Goal: Information Seeking & Learning: Learn about a topic

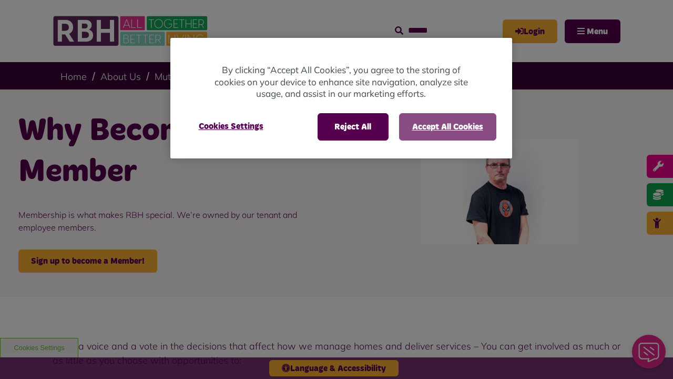
click at [447, 126] on button "Accept All Cookies" at bounding box center [447, 126] width 97 height 27
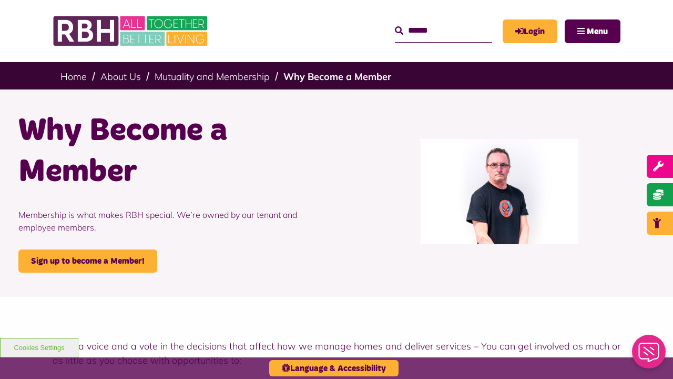
scroll to position [663, 0]
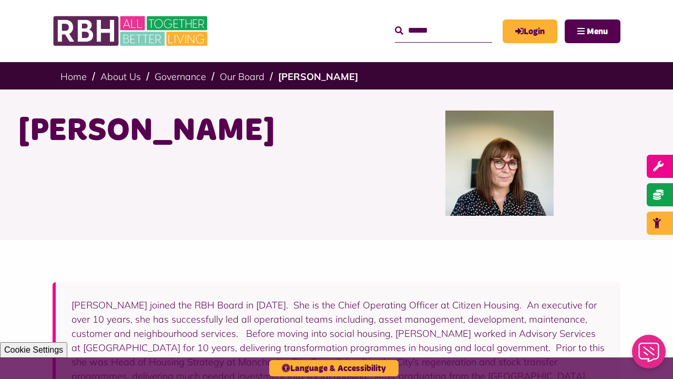
scroll to position [395, 0]
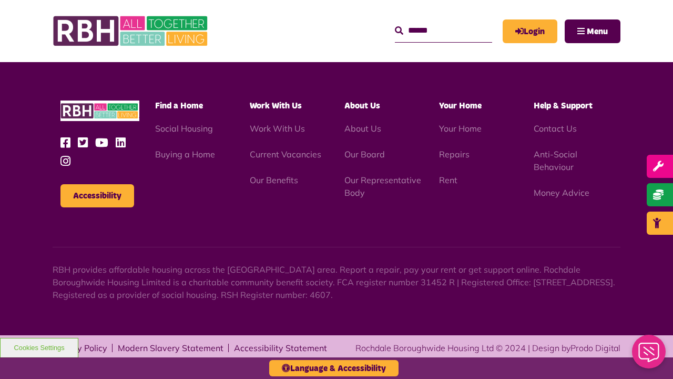
scroll to position [395, 0]
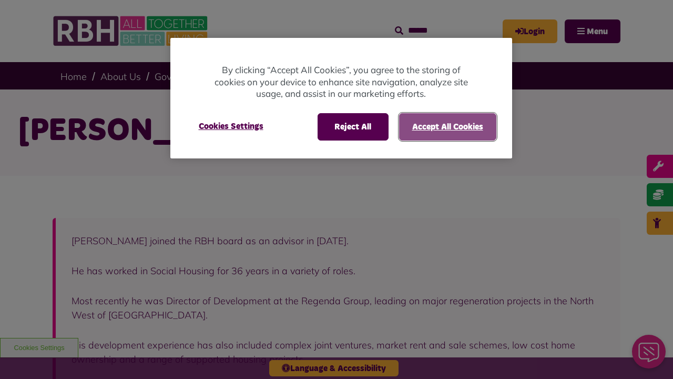
click at [447, 126] on button "Accept All Cookies" at bounding box center [447, 126] width 97 height 27
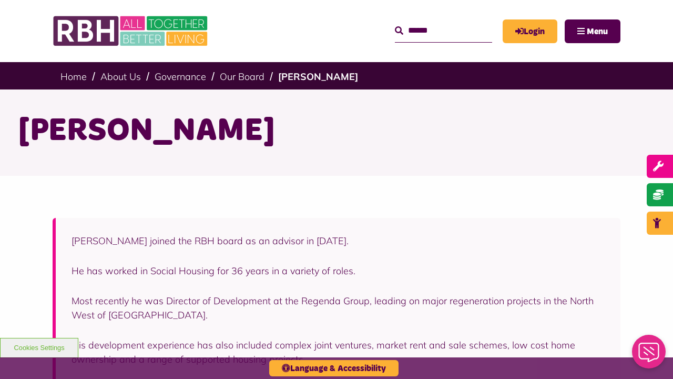
scroll to position [380, 0]
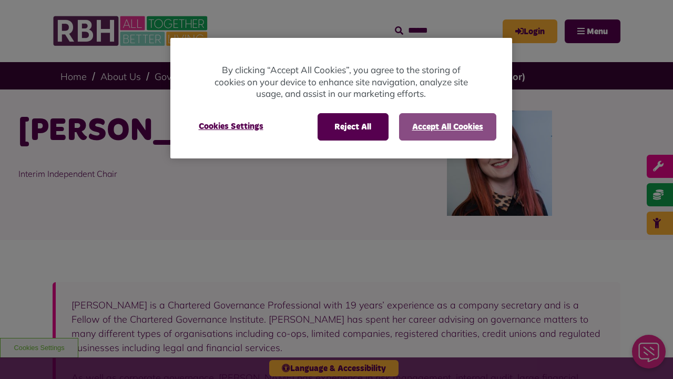
click at [447, 126] on button "Accept All Cookies" at bounding box center [447, 126] width 97 height 27
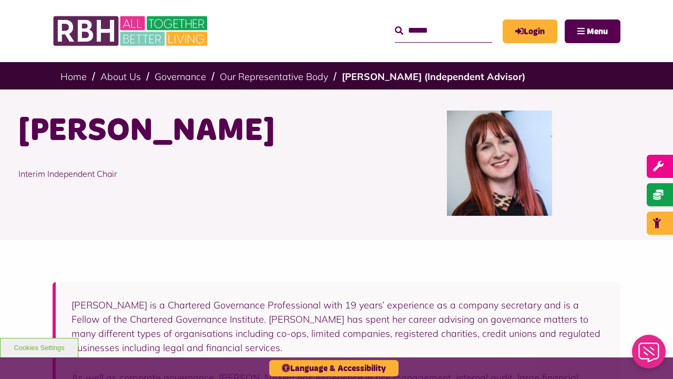
scroll to position [427, 0]
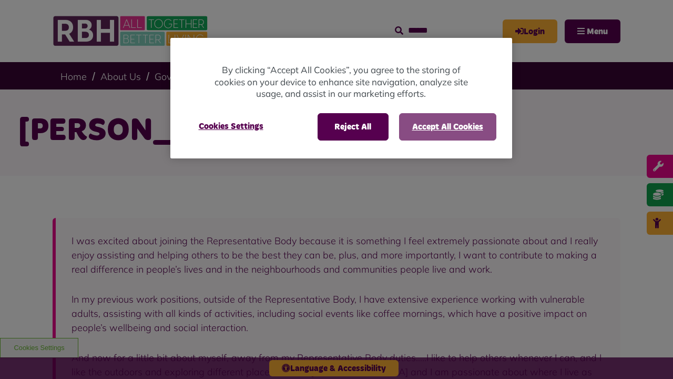
click at [447, 126] on button "Accept All Cookies" at bounding box center [447, 126] width 97 height 27
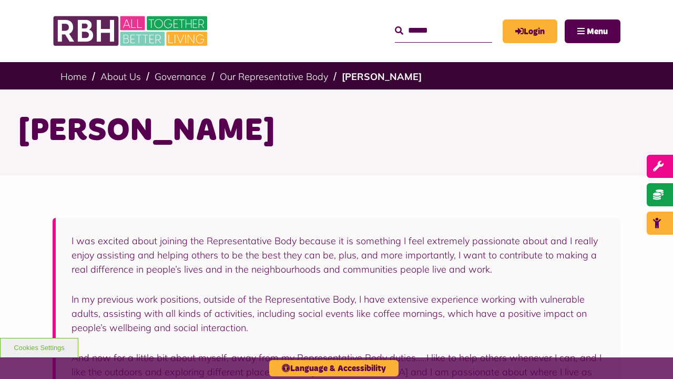
scroll to position [377, 0]
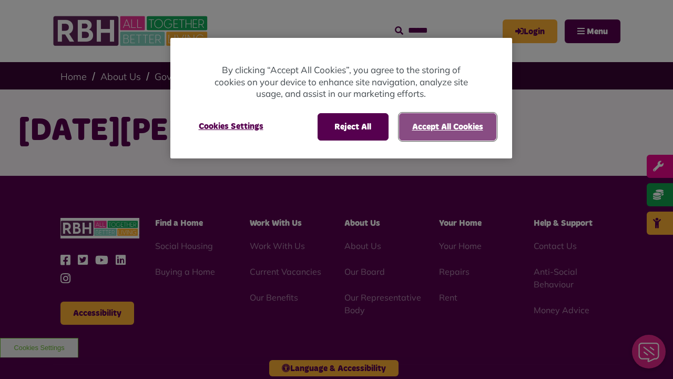
click at [447, 126] on button "Accept All Cookies" at bounding box center [447, 126] width 97 height 27
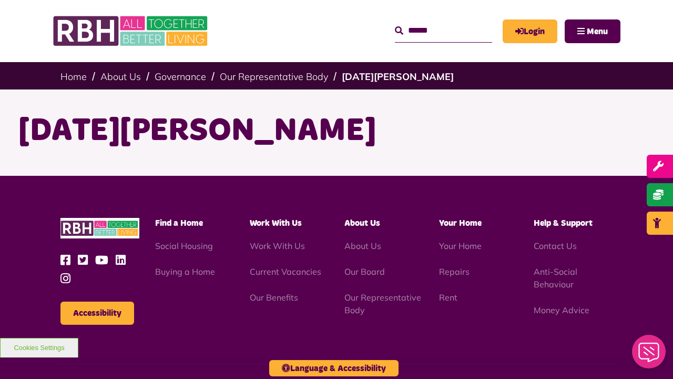
scroll to position [117, 0]
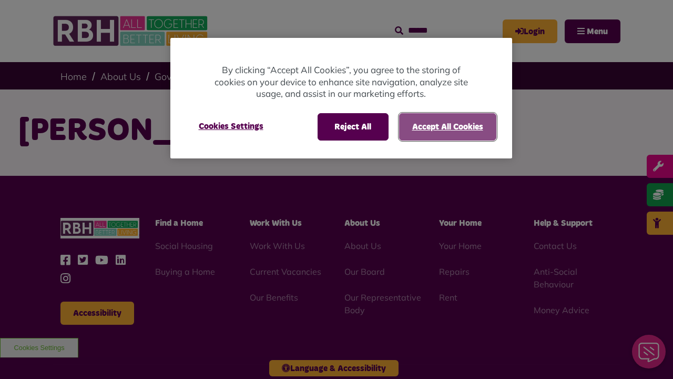
click at [447, 126] on button "Accept All Cookies" at bounding box center [447, 126] width 97 height 27
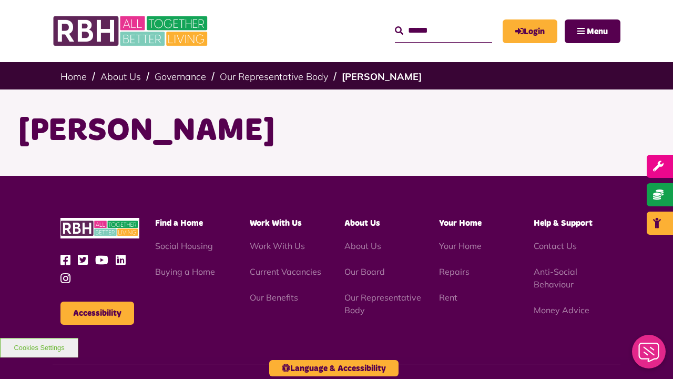
scroll to position [117, 0]
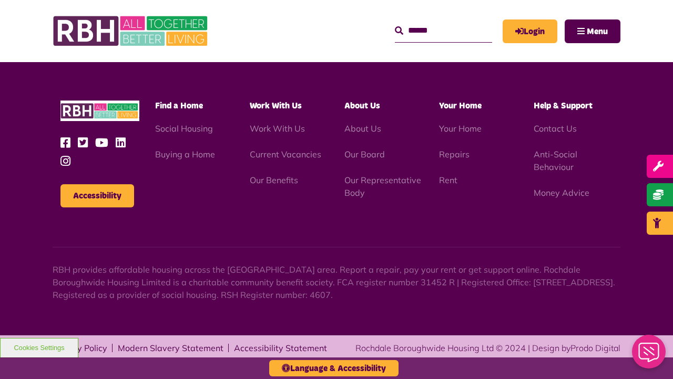
scroll to position [117, 0]
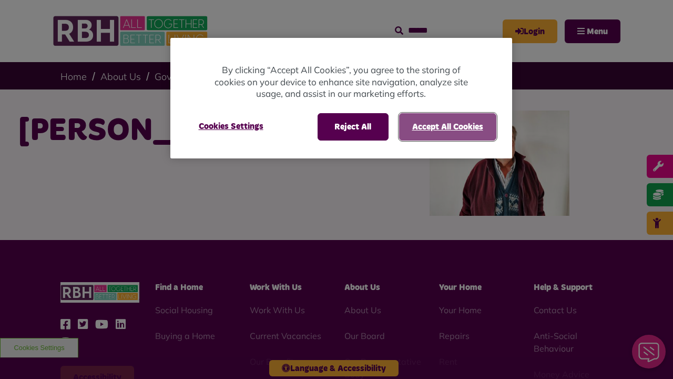
click at [447, 126] on button "Accept All Cookies" at bounding box center [447, 126] width 97 height 27
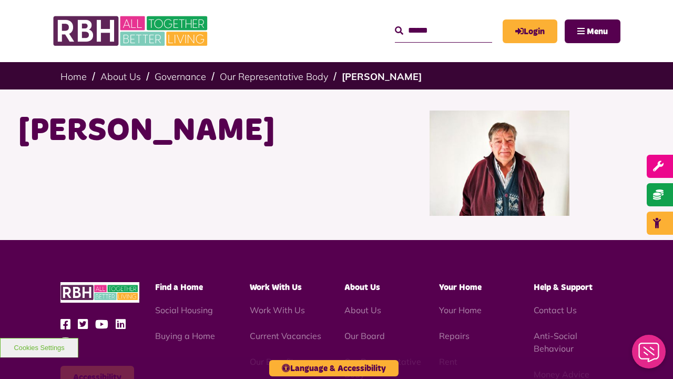
scroll to position [181, 0]
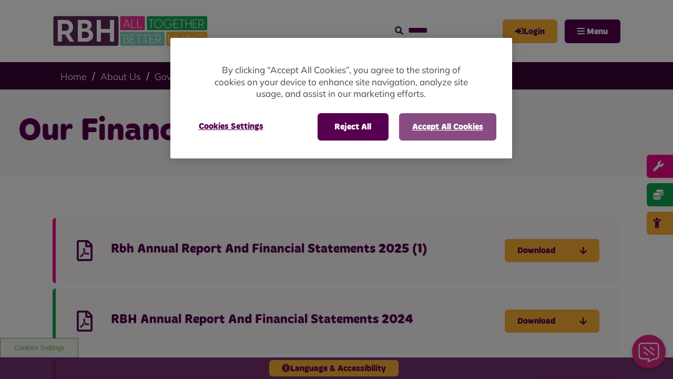
click at [447, 126] on button "Accept All Cookies" at bounding box center [447, 126] width 97 height 27
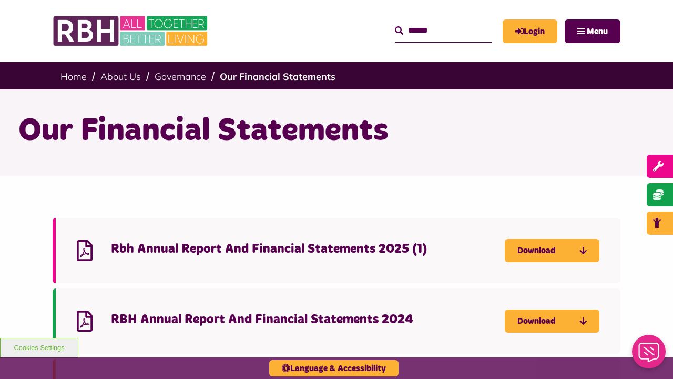
scroll to position [392, 0]
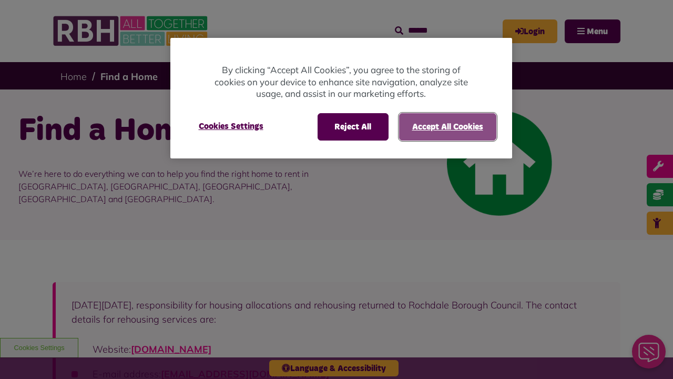
click at [447, 126] on button "Accept All Cookies" at bounding box center [447, 126] width 97 height 27
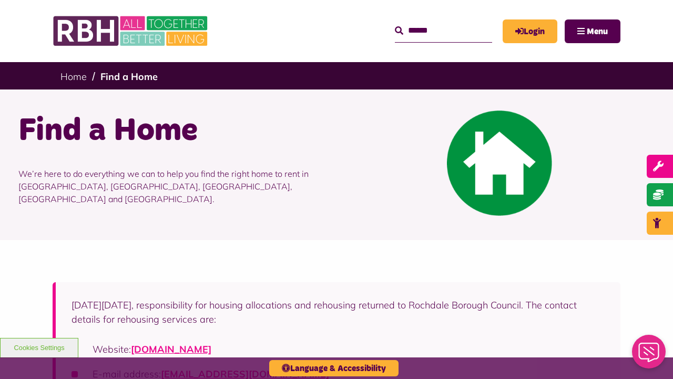
scroll to position [1005, 0]
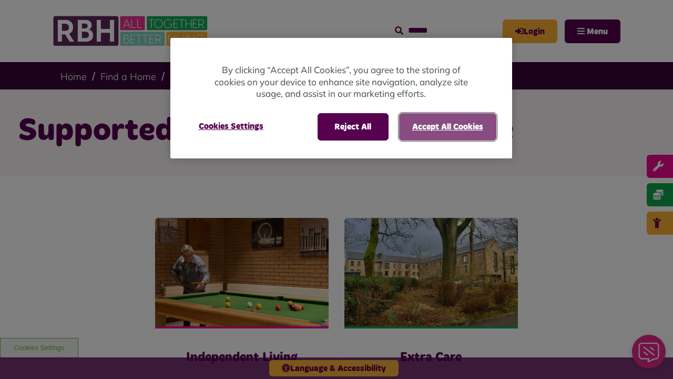
click at [447, 126] on button "Accept All Cookies" at bounding box center [447, 126] width 97 height 27
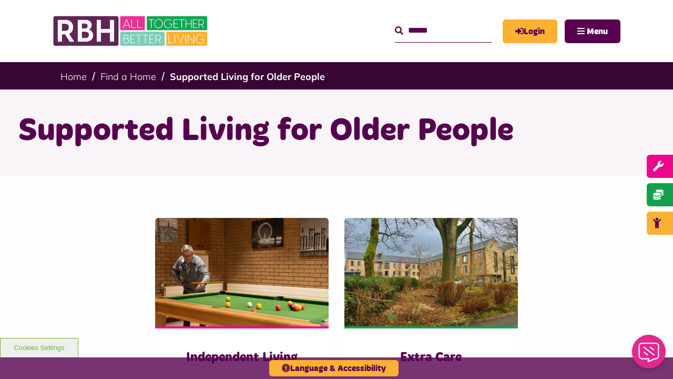
scroll to position [439, 0]
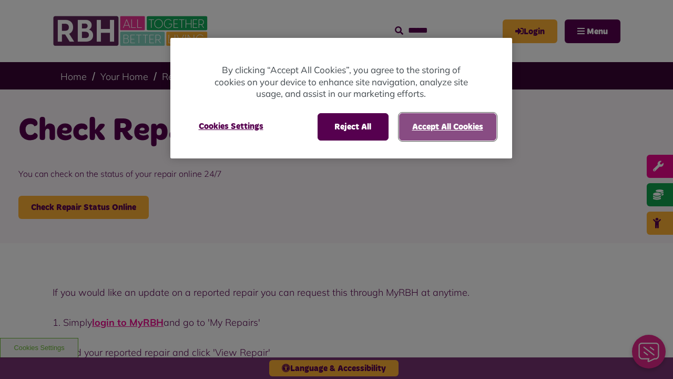
click at [447, 126] on button "Accept All Cookies" at bounding box center [447, 126] width 97 height 27
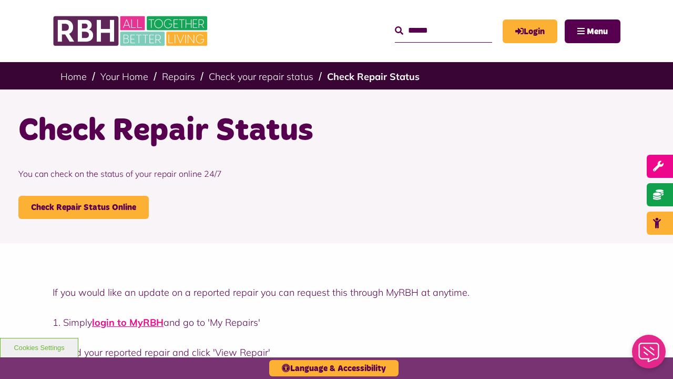
scroll to position [987, 0]
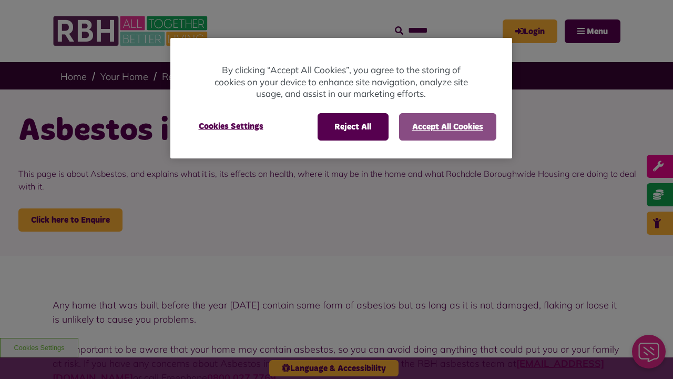
click at [447, 126] on button "Accept All Cookies" at bounding box center [447, 126] width 97 height 27
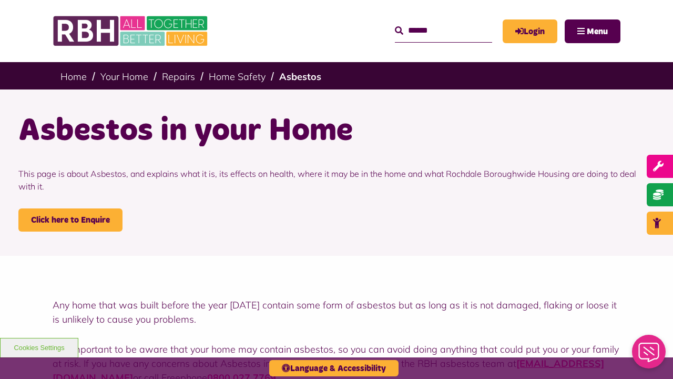
scroll to position [747, 0]
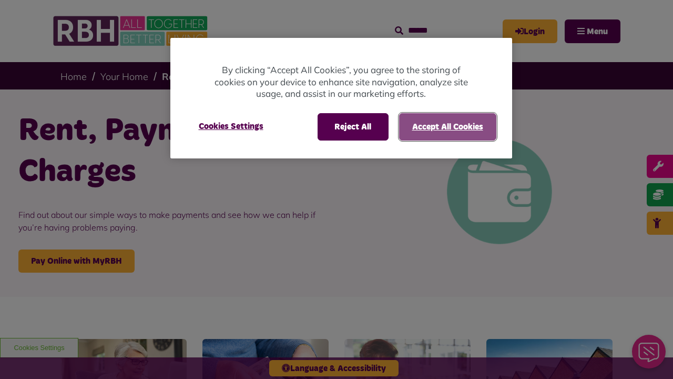
click at [447, 126] on button "Accept All Cookies" at bounding box center [447, 126] width 97 height 27
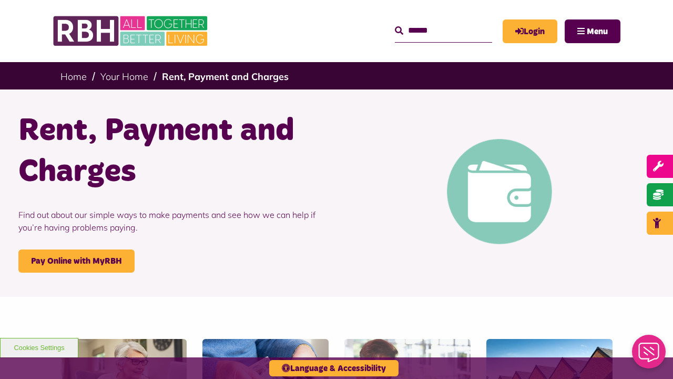
scroll to position [580, 0]
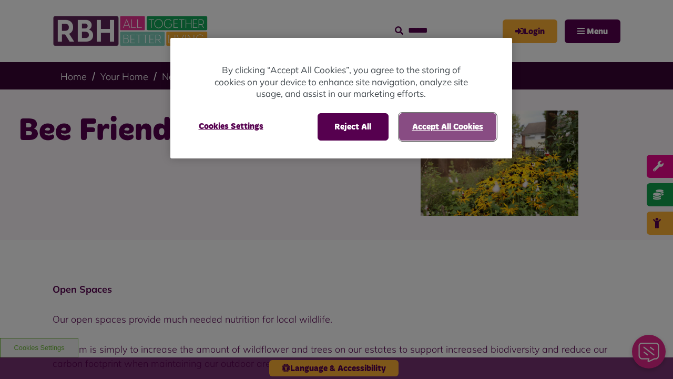
click at [447, 126] on button "Accept All Cookies" at bounding box center [447, 126] width 97 height 27
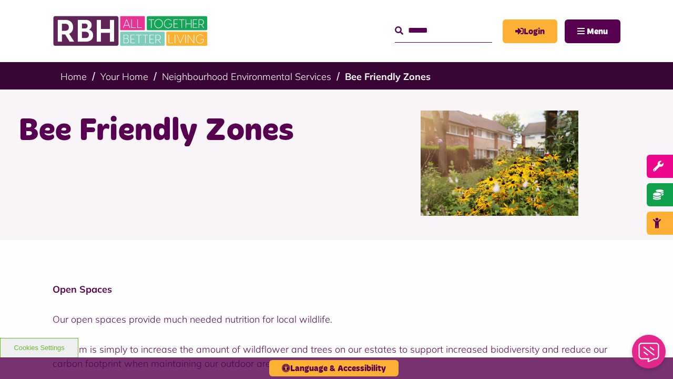
scroll to position [1303, 0]
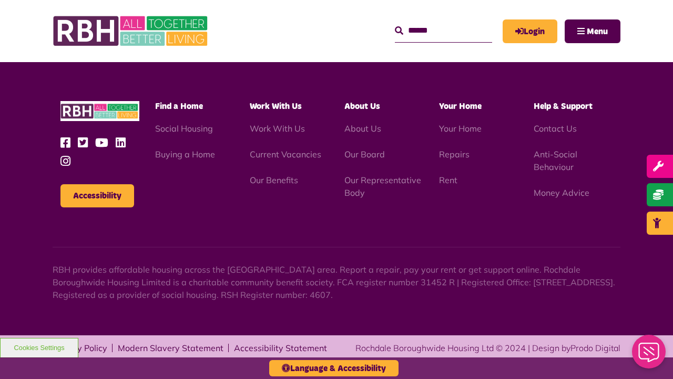
scroll to position [1303, 0]
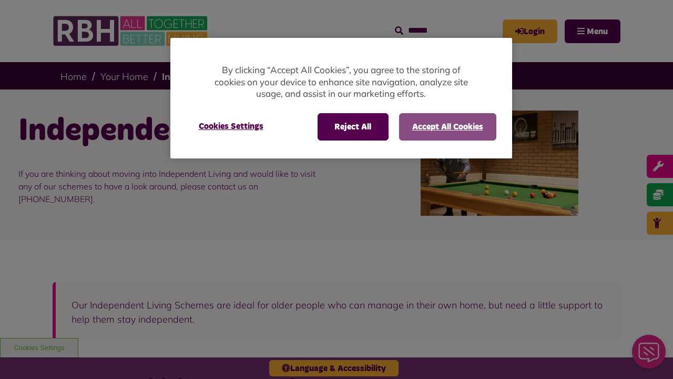
click at [447, 126] on button "Accept All Cookies" at bounding box center [447, 126] width 97 height 27
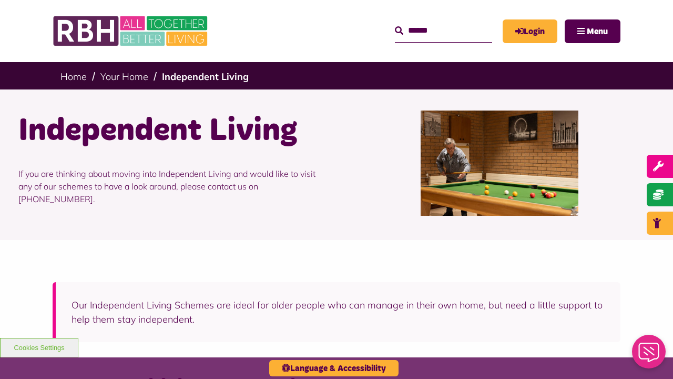
scroll to position [1522, 0]
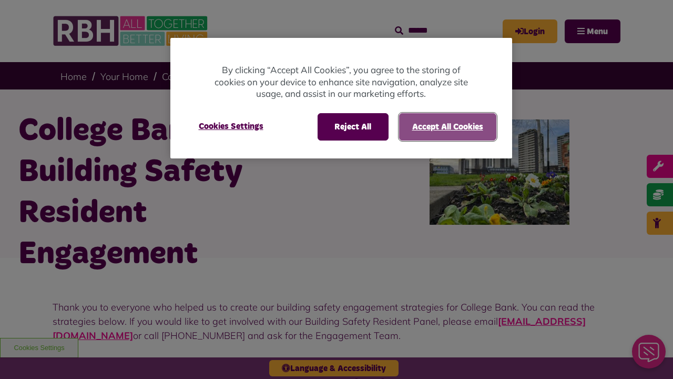
click at [447, 126] on button "Accept All Cookies" at bounding box center [447, 126] width 97 height 27
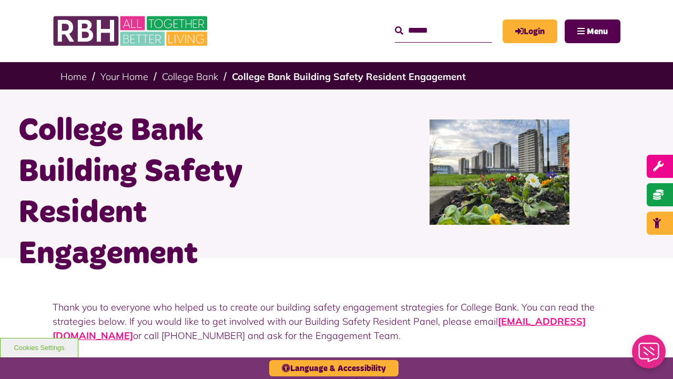
scroll to position [891, 0]
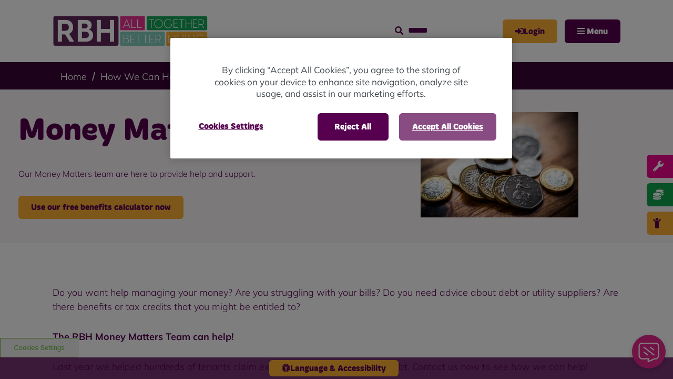
click at [447, 126] on button "Accept All Cookies" at bounding box center [447, 126] width 97 height 27
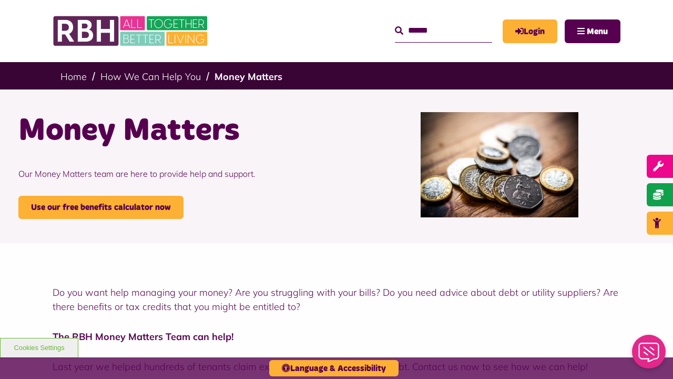
scroll to position [1340, 0]
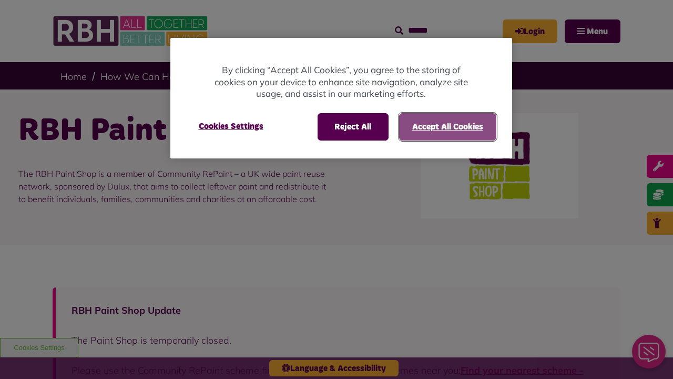
click at [447, 126] on button "Accept All Cookies" at bounding box center [447, 126] width 97 height 27
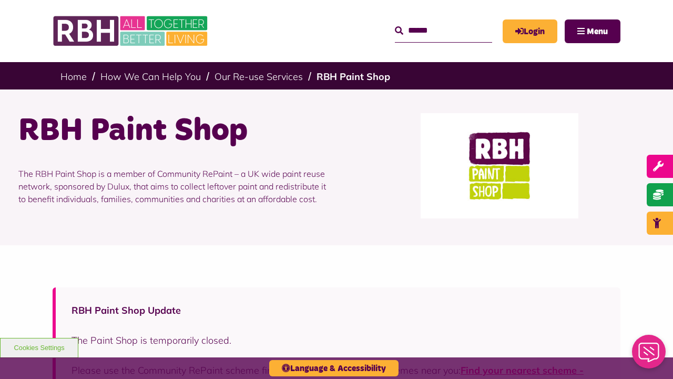
scroll to position [1592, 0]
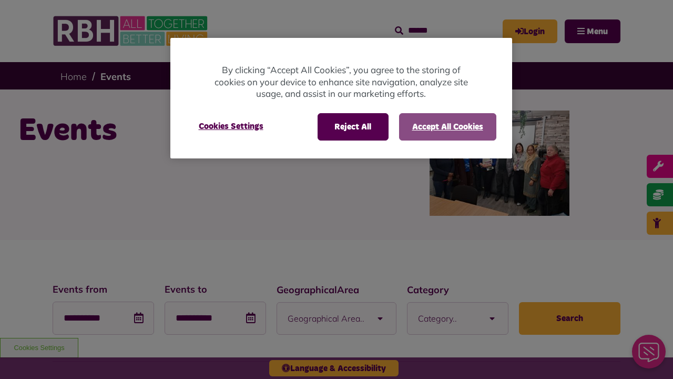
click at [447, 126] on button "Accept All Cookies" at bounding box center [447, 126] width 97 height 27
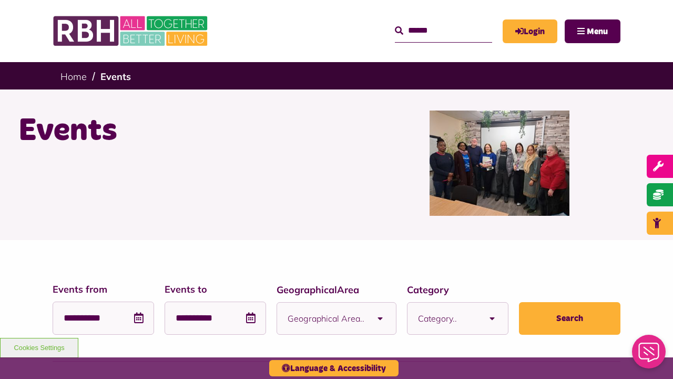
scroll to position [1346, 0]
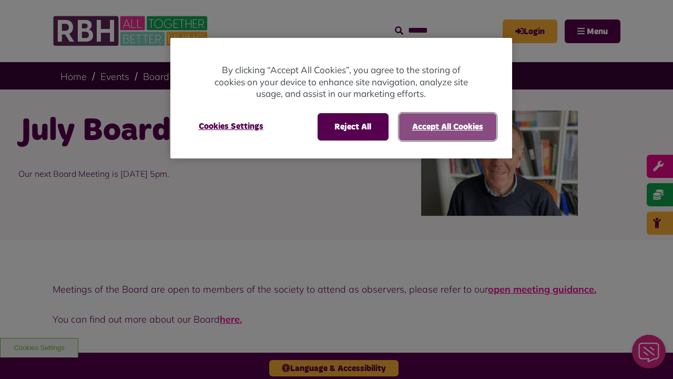
click at [447, 126] on button "Accept All Cookies" at bounding box center [447, 126] width 97 height 27
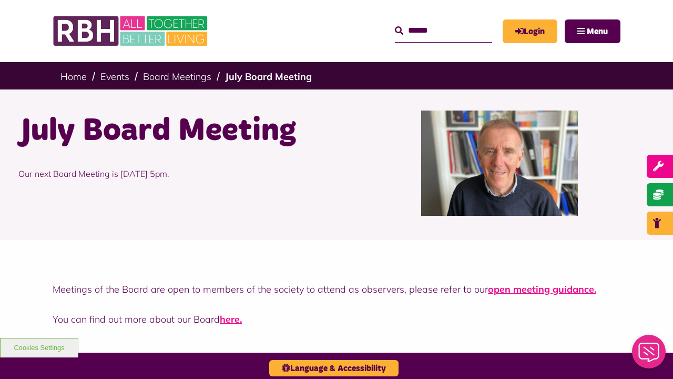
scroll to position [294, 0]
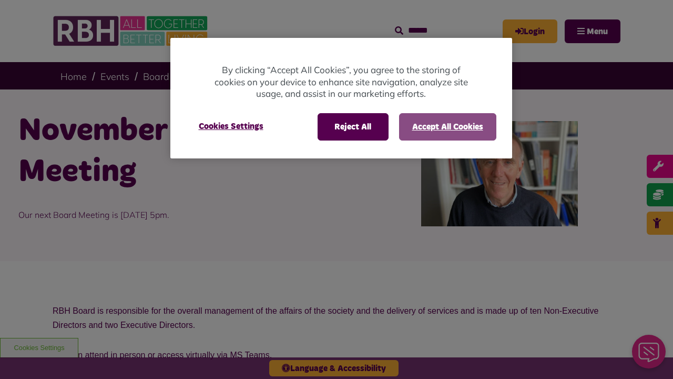
click at [447, 126] on button "Accept All Cookies" at bounding box center [447, 126] width 97 height 27
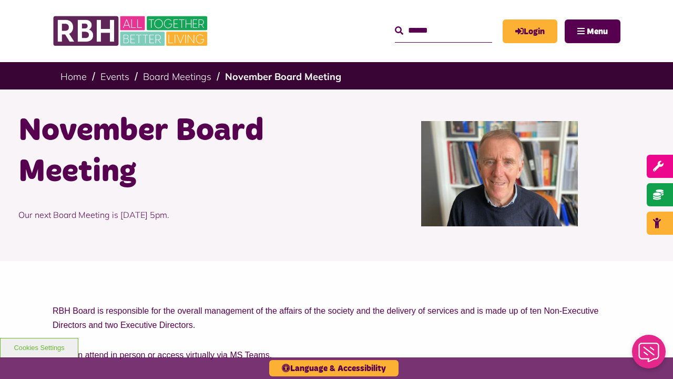
scroll to position [433, 0]
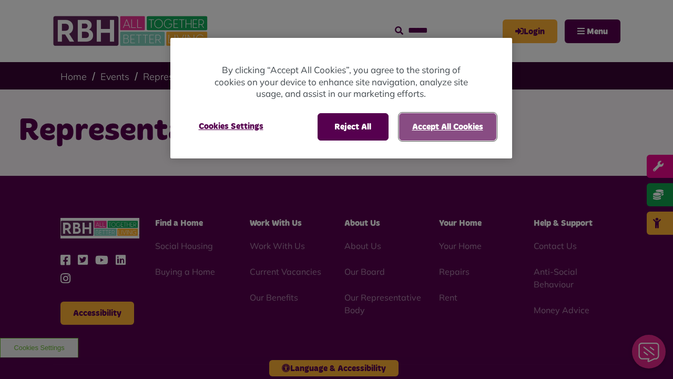
click at [447, 126] on button "Accept All Cookies" at bounding box center [447, 126] width 97 height 27
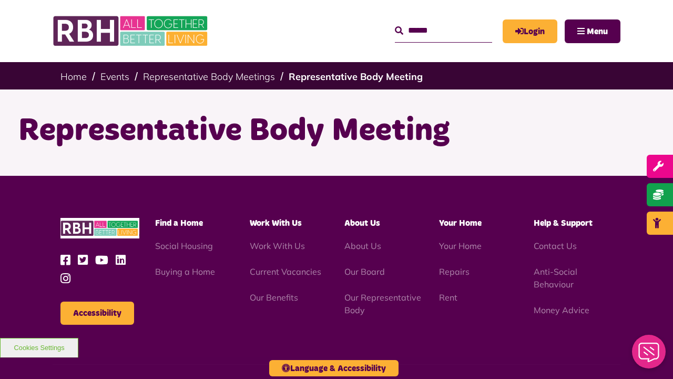
scroll to position [117, 0]
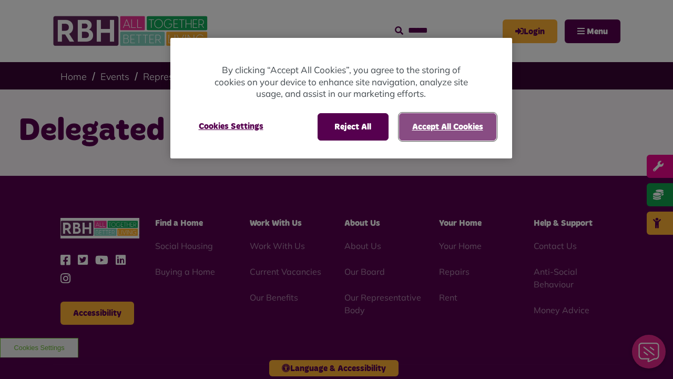
click at [447, 126] on button "Accept All Cookies" at bounding box center [447, 126] width 97 height 27
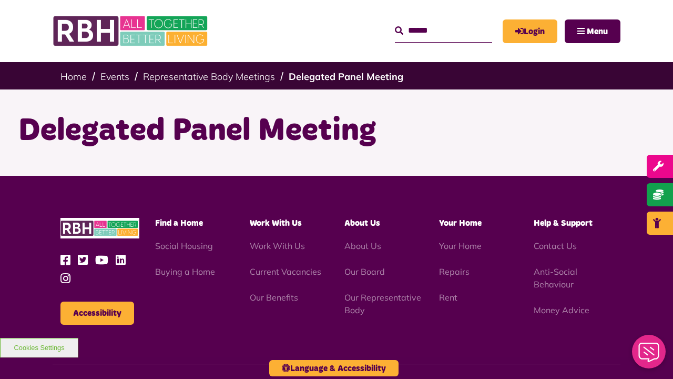
scroll to position [117, 0]
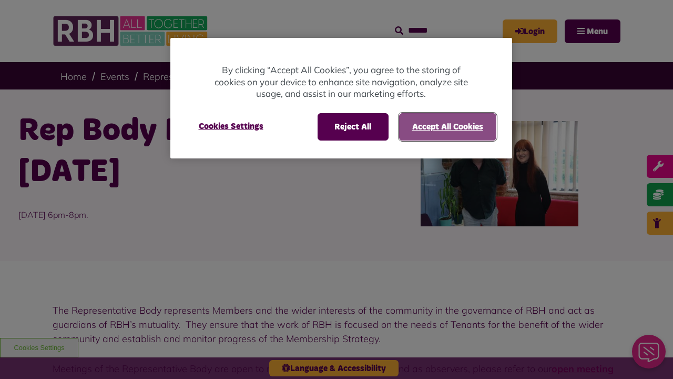
click at [447, 126] on button "Accept All Cookies" at bounding box center [447, 126] width 97 height 27
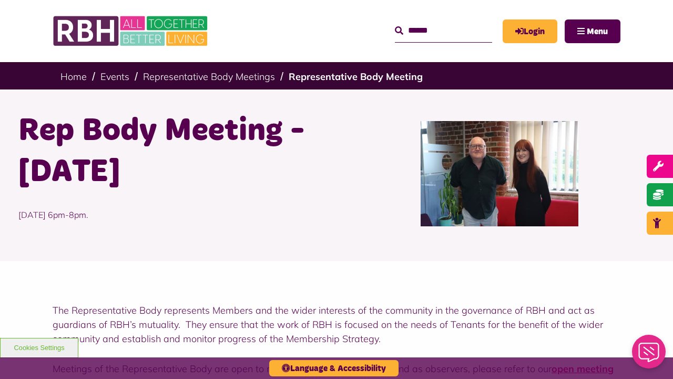
scroll to position [462, 0]
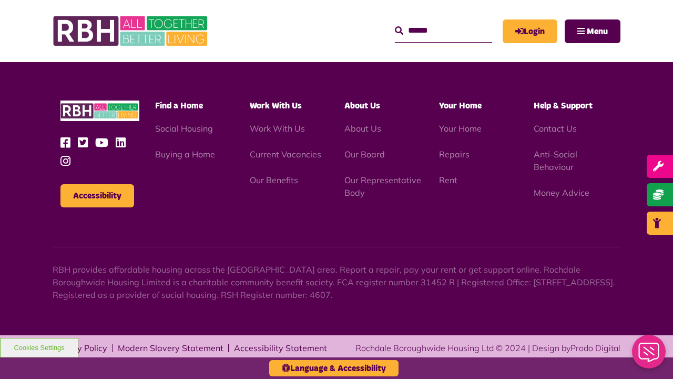
scroll to position [462, 0]
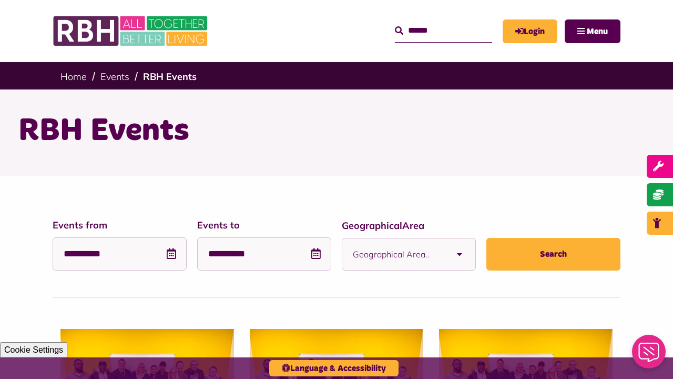
scroll to position [1282, 0]
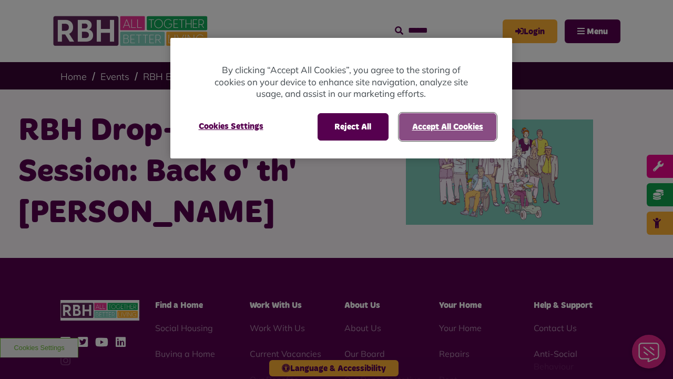
click at [447, 126] on button "Accept All Cookies" at bounding box center [447, 126] width 97 height 27
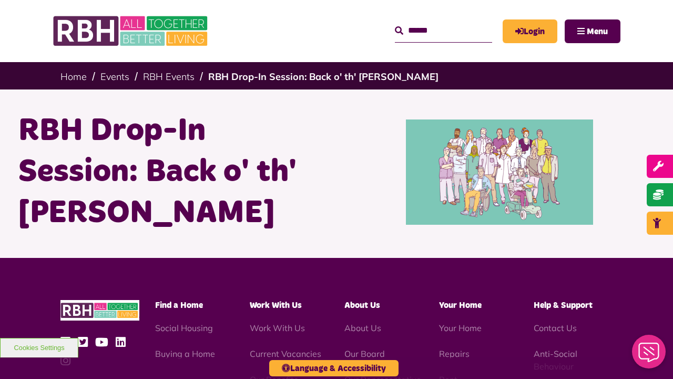
scroll to position [199, 0]
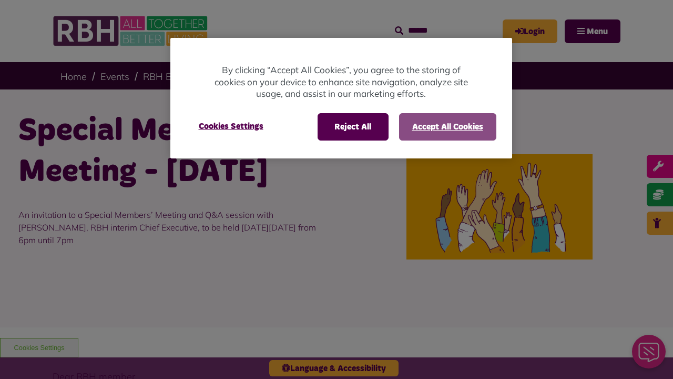
click at [447, 126] on button "Accept All Cookies" at bounding box center [447, 126] width 97 height 27
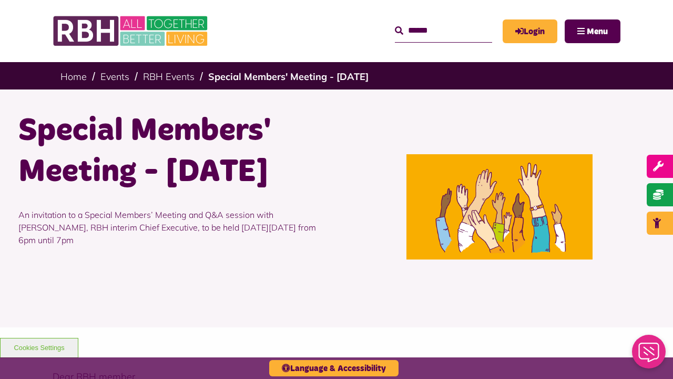
scroll to position [881, 0]
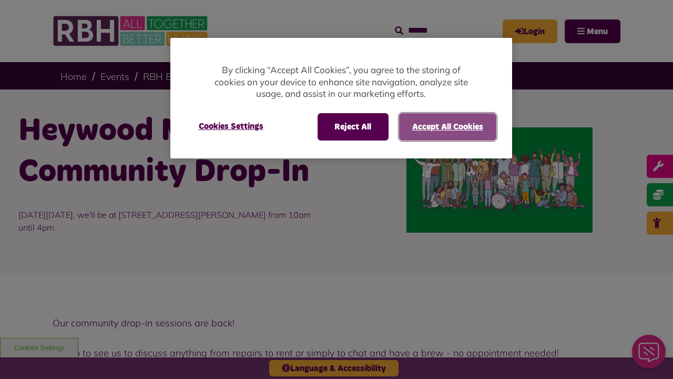
click at [447, 126] on button "Accept All Cookies" at bounding box center [447, 126] width 97 height 27
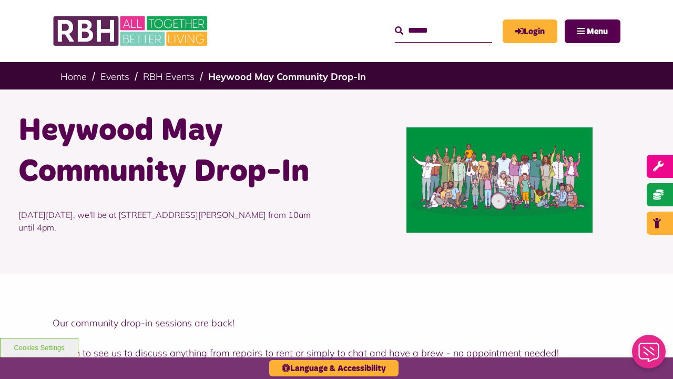
scroll to position [637, 0]
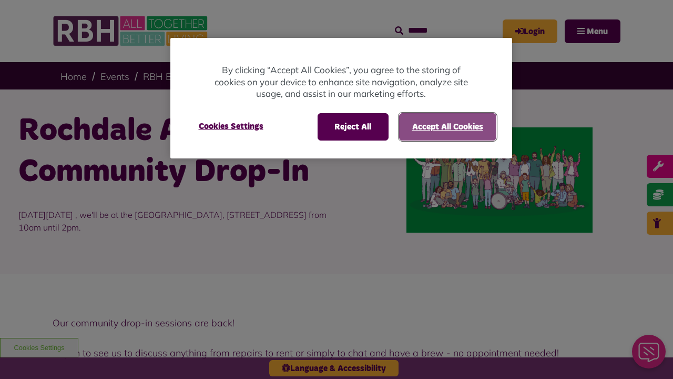
click at [447, 126] on button "Accept All Cookies" at bounding box center [447, 126] width 97 height 27
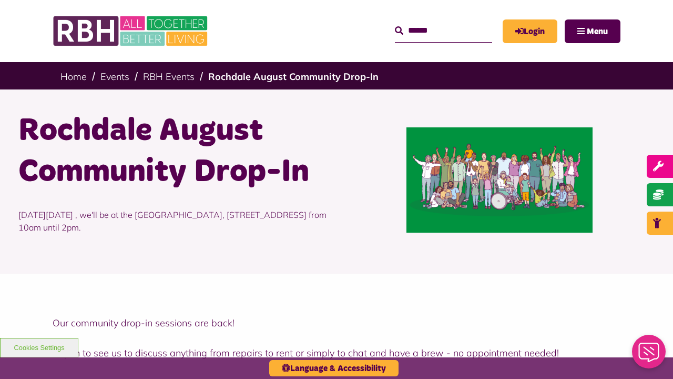
scroll to position [637, 0]
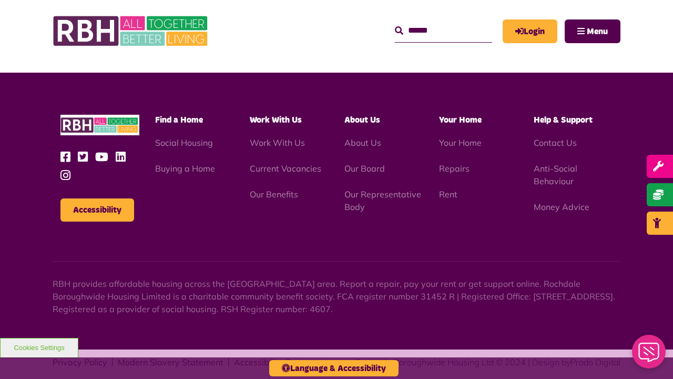
scroll to position [637, 0]
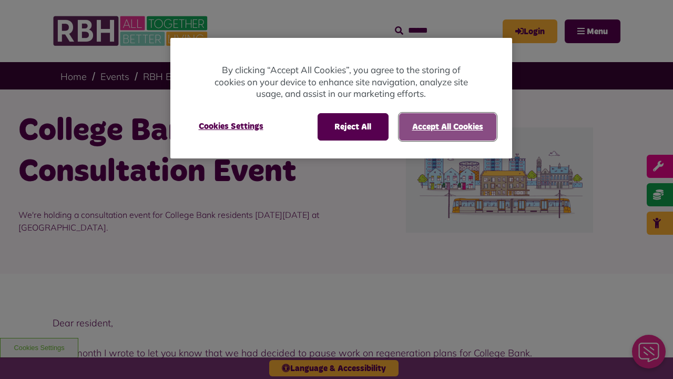
click at [447, 126] on button "Accept All Cookies" at bounding box center [447, 126] width 97 height 27
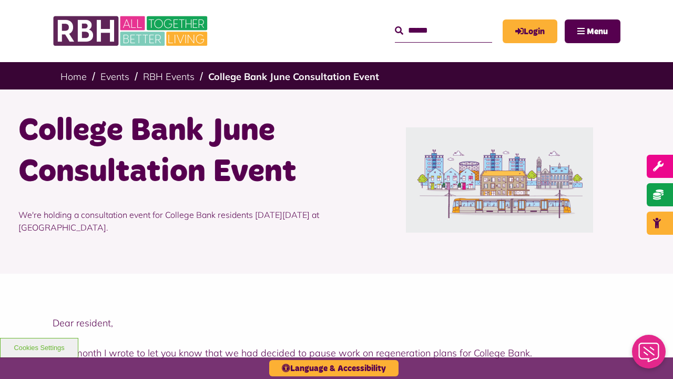
scroll to position [743, 0]
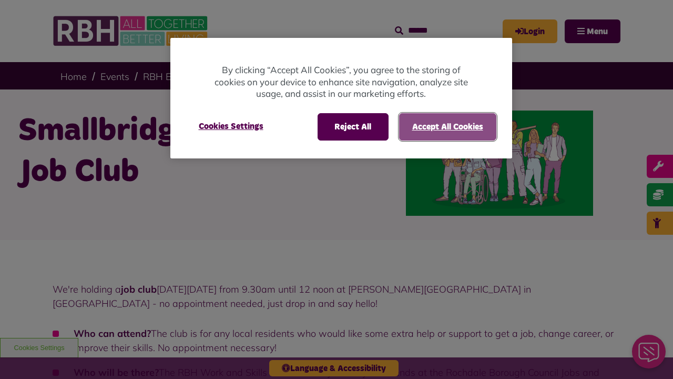
click at [447, 126] on button "Accept All Cookies" at bounding box center [447, 126] width 97 height 27
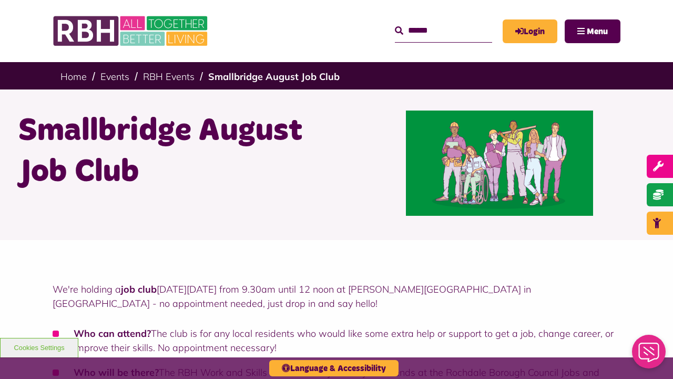
scroll to position [518, 0]
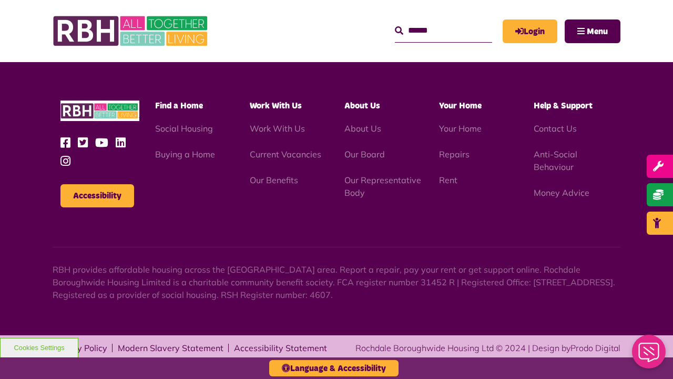
scroll to position [518, 0]
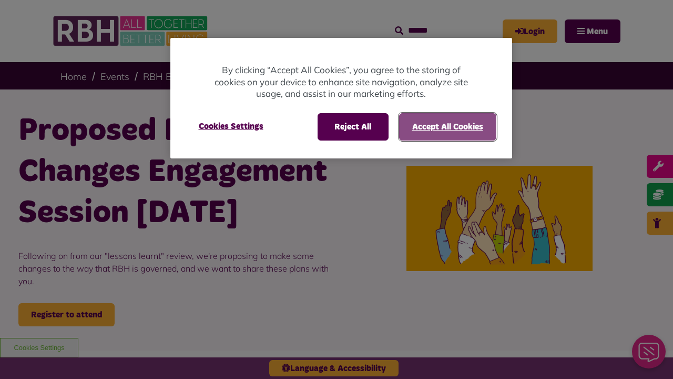
click at [447, 126] on button "Accept All Cookies" at bounding box center [447, 126] width 97 height 27
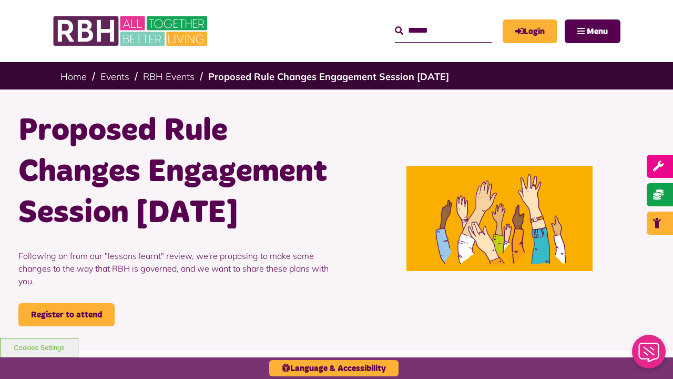
scroll to position [685, 0]
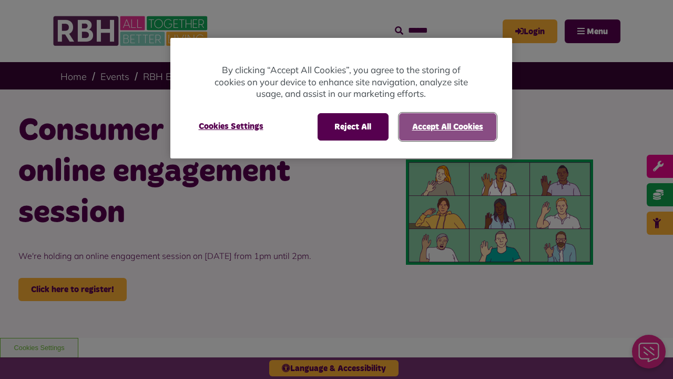
click at [447, 126] on button "Accept All Cookies" at bounding box center [447, 126] width 97 height 27
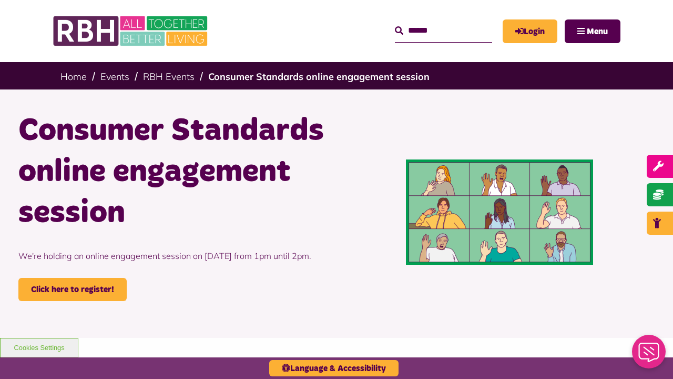
scroll to position [530, 0]
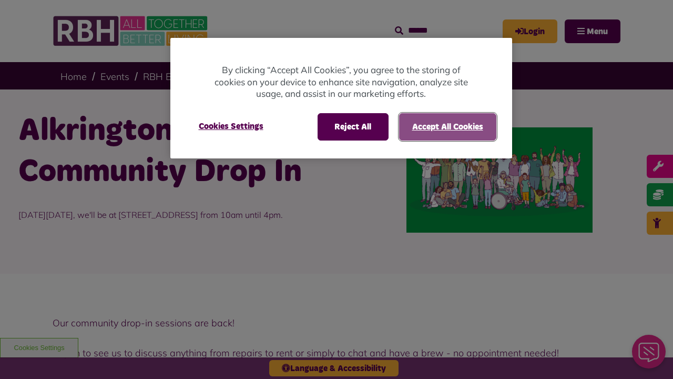
click at [447, 126] on button "Accept All Cookies" at bounding box center [447, 126] width 97 height 27
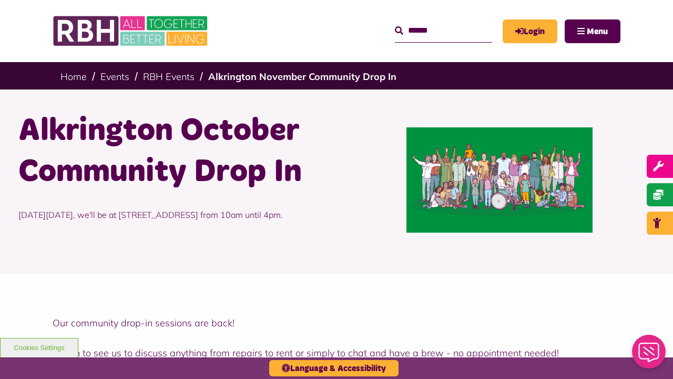
scroll to position [667, 0]
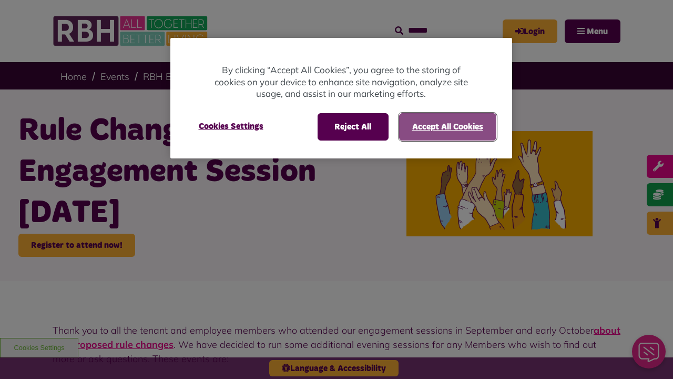
click at [447, 126] on button "Accept All Cookies" at bounding box center [447, 126] width 97 height 27
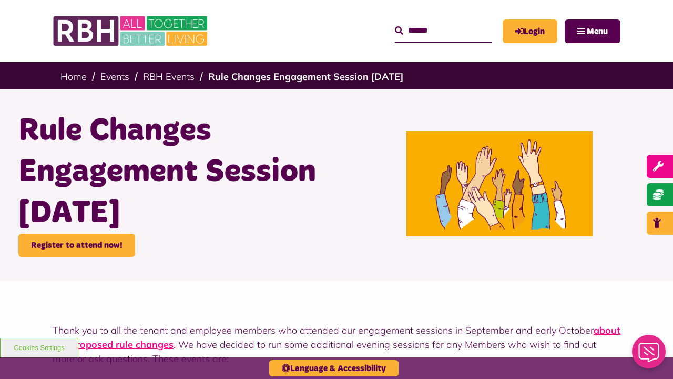
scroll to position [448, 0]
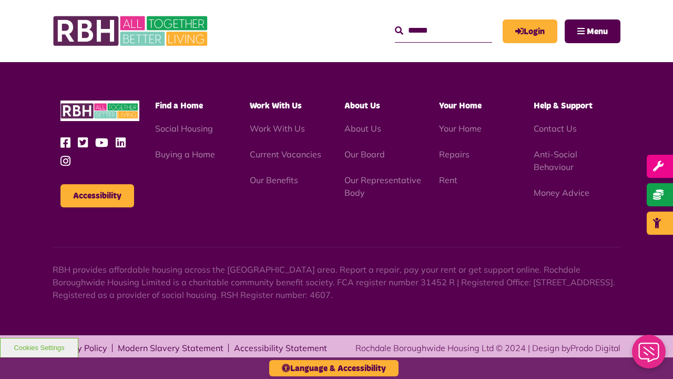
scroll to position [448, 0]
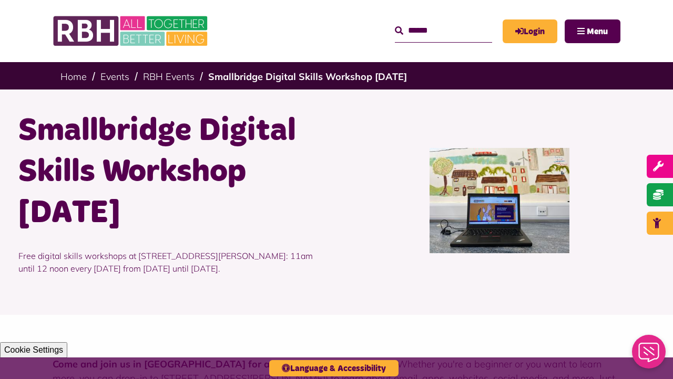
scroll to position [672, 0]
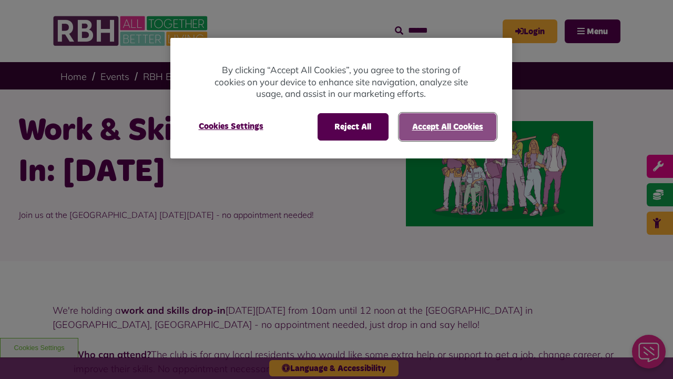
click at [447, 126] on button "Accept All Cookies" at bounding box center [447, 126] width 97 height 27
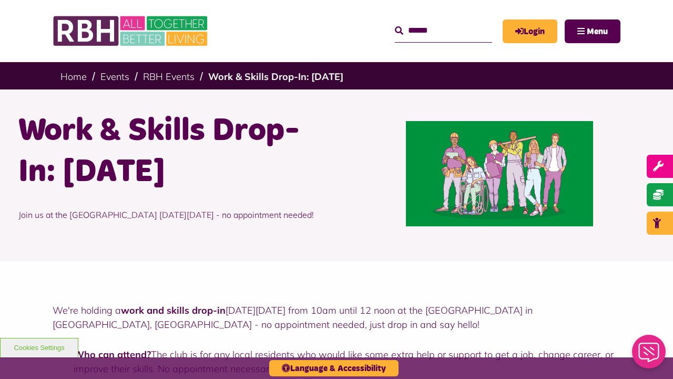
scroll to position [525, 0]
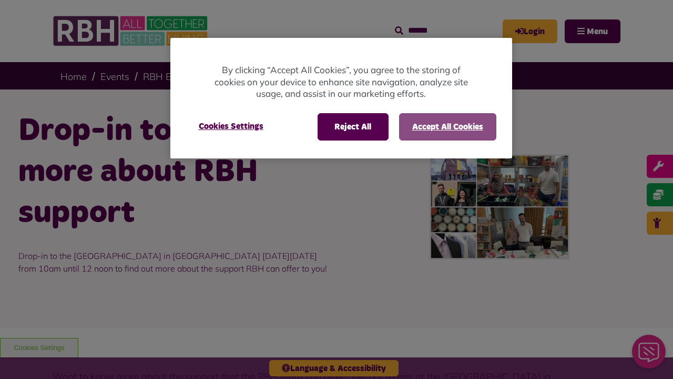
click at [447, 126] on button "Accept All Cookies" at bounding box center [447, 126] width 97 height 27
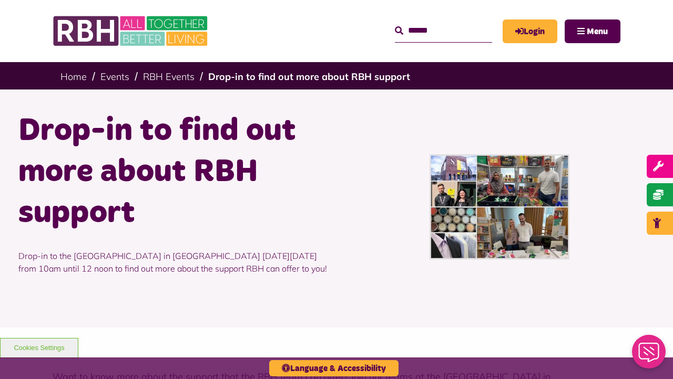
scroll to position [625, 0]
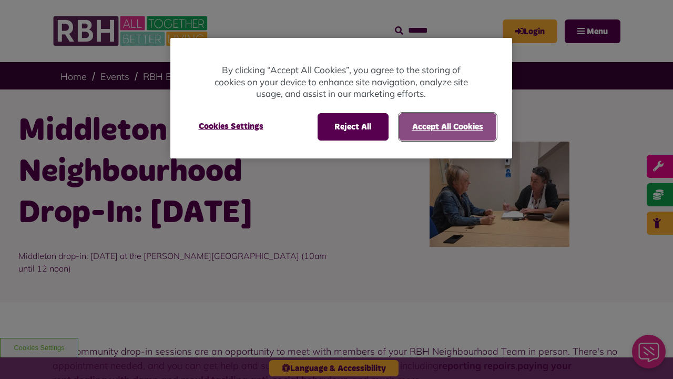
click at [447, 126] on button "Accept All Cookies" at bounding box center [447, 126] width 97 height 27
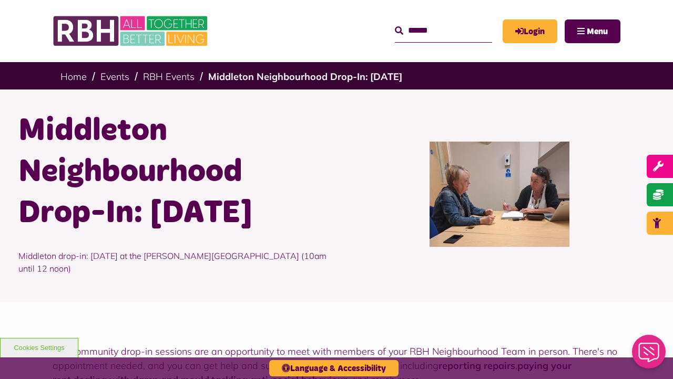
scroll to position [473, 0]
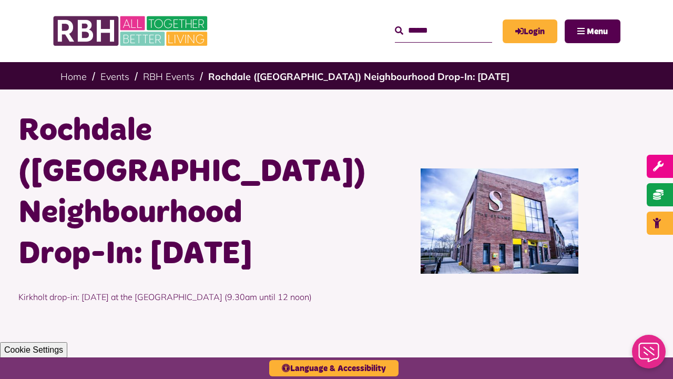
scroll to position [585, 0]
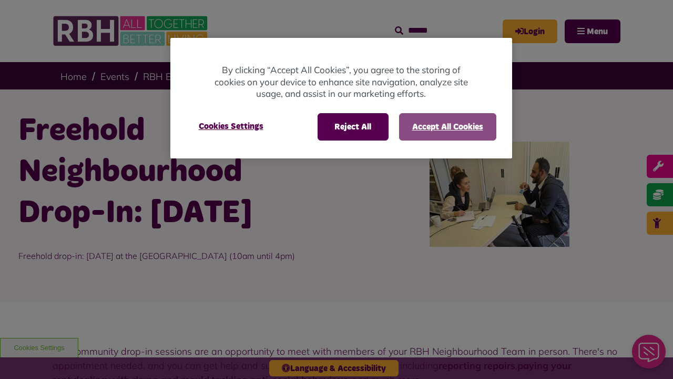
click at [447, 126] on button "Accept All Cookies" at bounding box center [447, 126] width 97 height 27
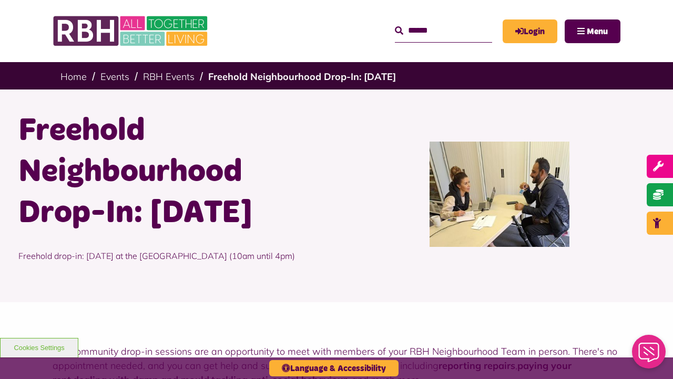
scroll to position [473, 0]
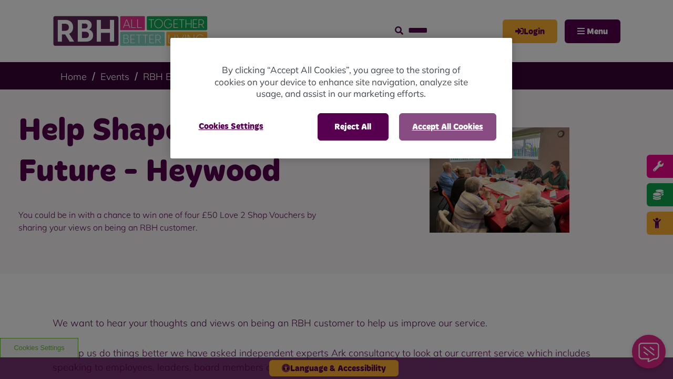
click at [447, 126] on button "Accept All Cookies" at bounding box center [447, 126] width 97 height 27
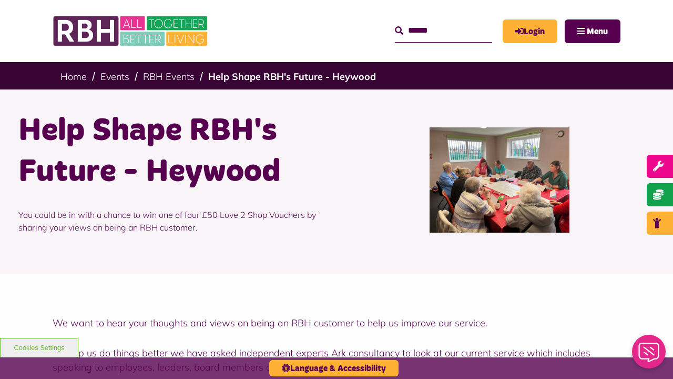
scroll to position [664, 0]
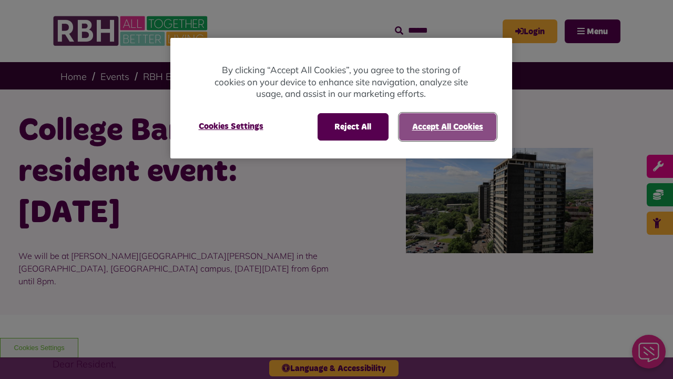
click at [447, 126] on button "Accept All Cookies" at bounding box center [447, 126] width 97 height 27
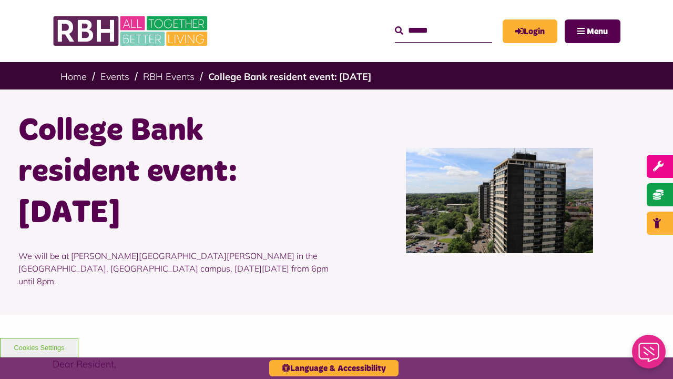
scroll to position [692, 0]
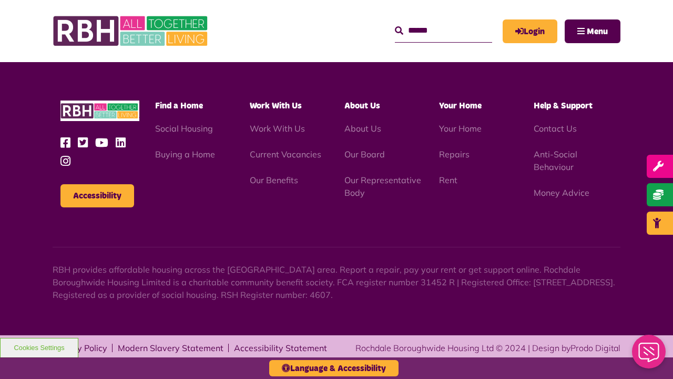
scroll to position [692, 0]
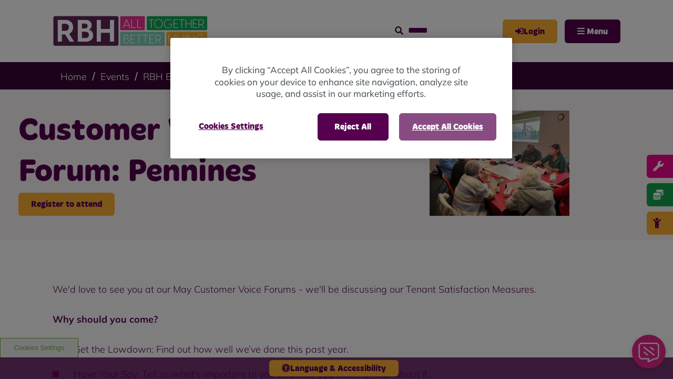
click at [447, 126] on button "Accept All Cookies" at bounding box center [447, 126] width 97 height 27
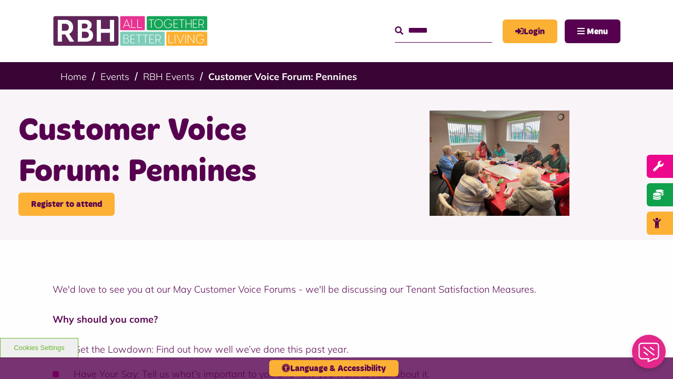
scroll to position [954, 0]
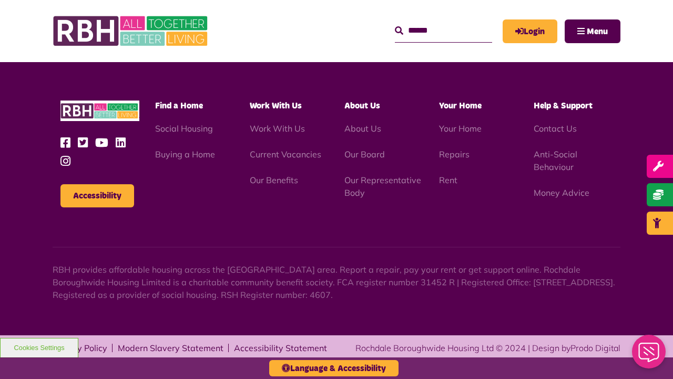
scroll to position [954, 0]
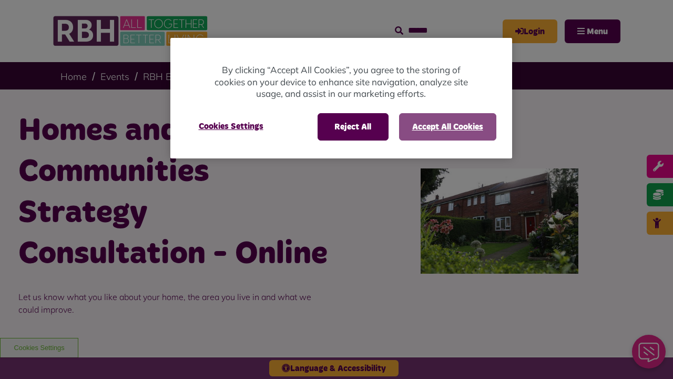
click at [447, 126] on button "Accept All Cookies" at bounding box center [447, 126] width 97 height 27
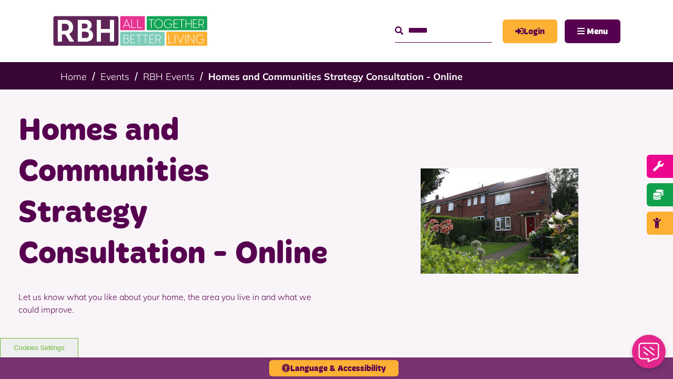
scroll to position [700, 0]
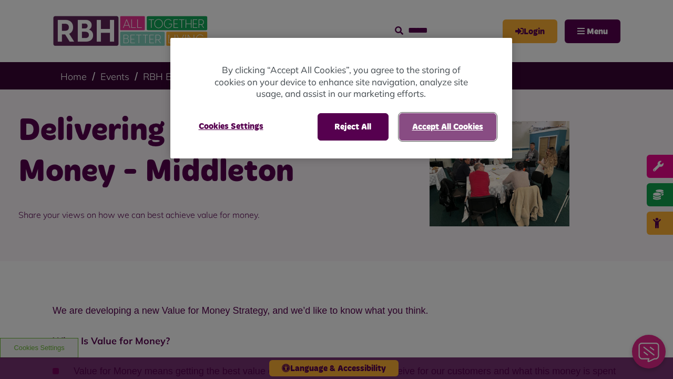
click at [447, 126] on button "Accept All Cookies" at bounding box center [447, 126] width 97 height 27
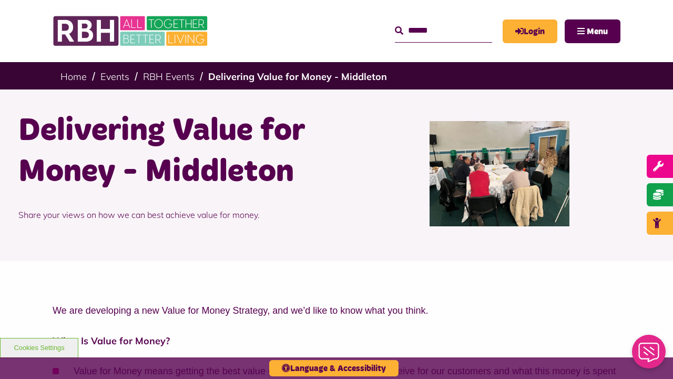
scroll to position [838, 0]
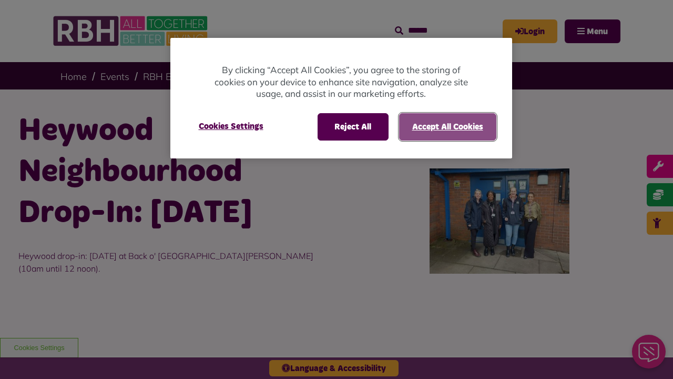
click at [447, 126] on button "Accept All Cookies" at bounding box center [447, 126] width 97 height 27
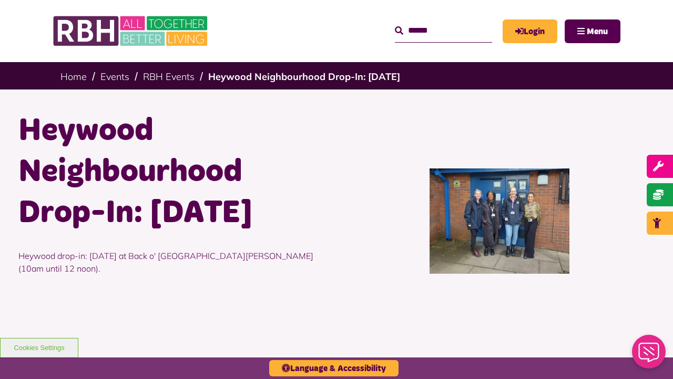
scroll to position [526, 0]
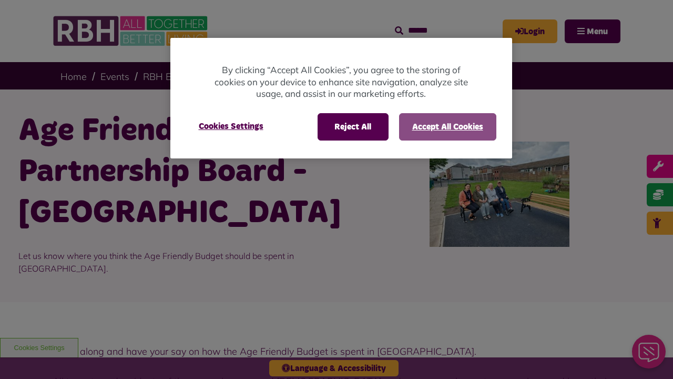
click at [447, 126] on button "Accept All Cookies" at bounding box center [447, 126] width 97 height 27
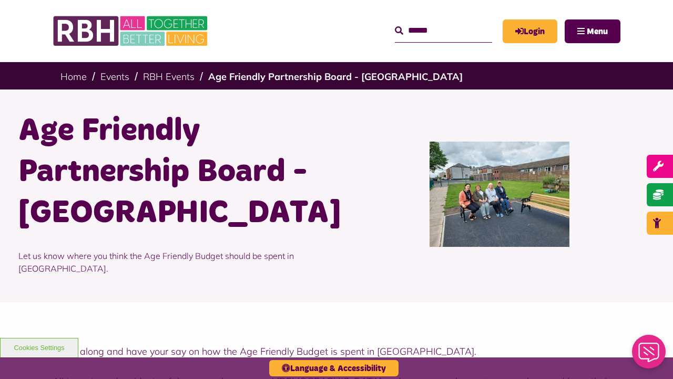
scroll to position [386, 0]
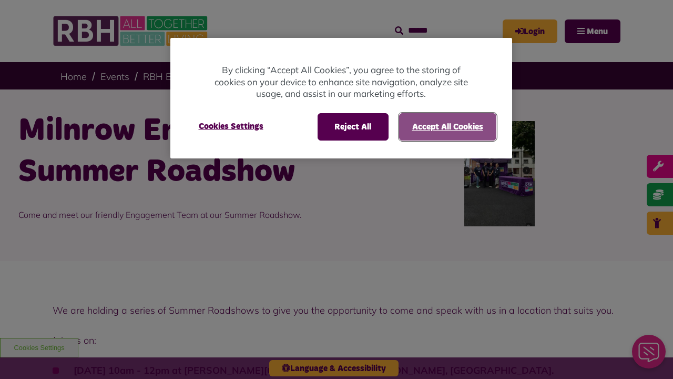
click at [447, 126] on button "Accept All Cookies" at bounding box center [447, 126] width 97 height 27
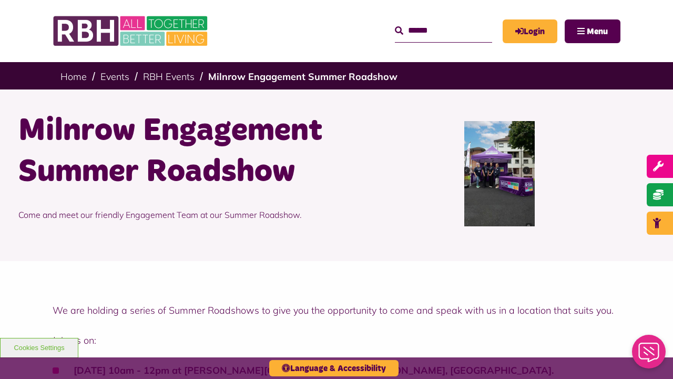
scroll to position [569, 0]
